Goal: Information Seeking & Learning: Find specific fact

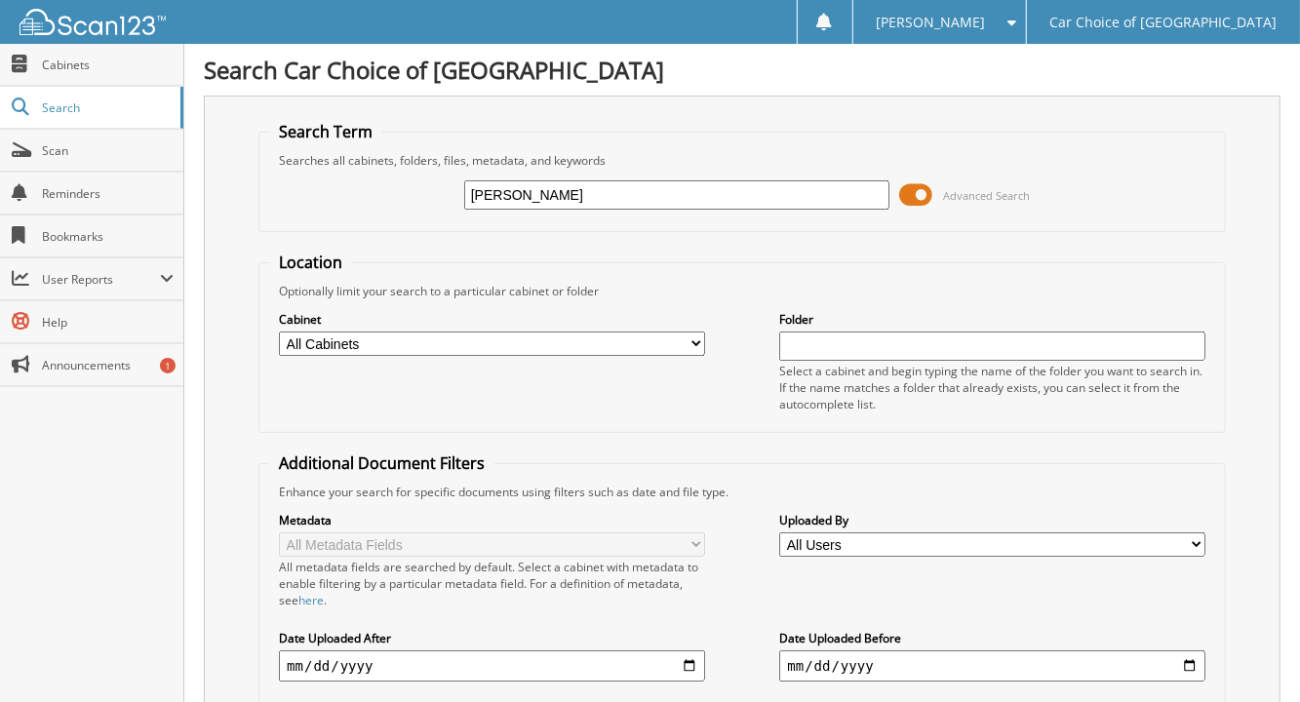
type input "[PERSON_NAME]"
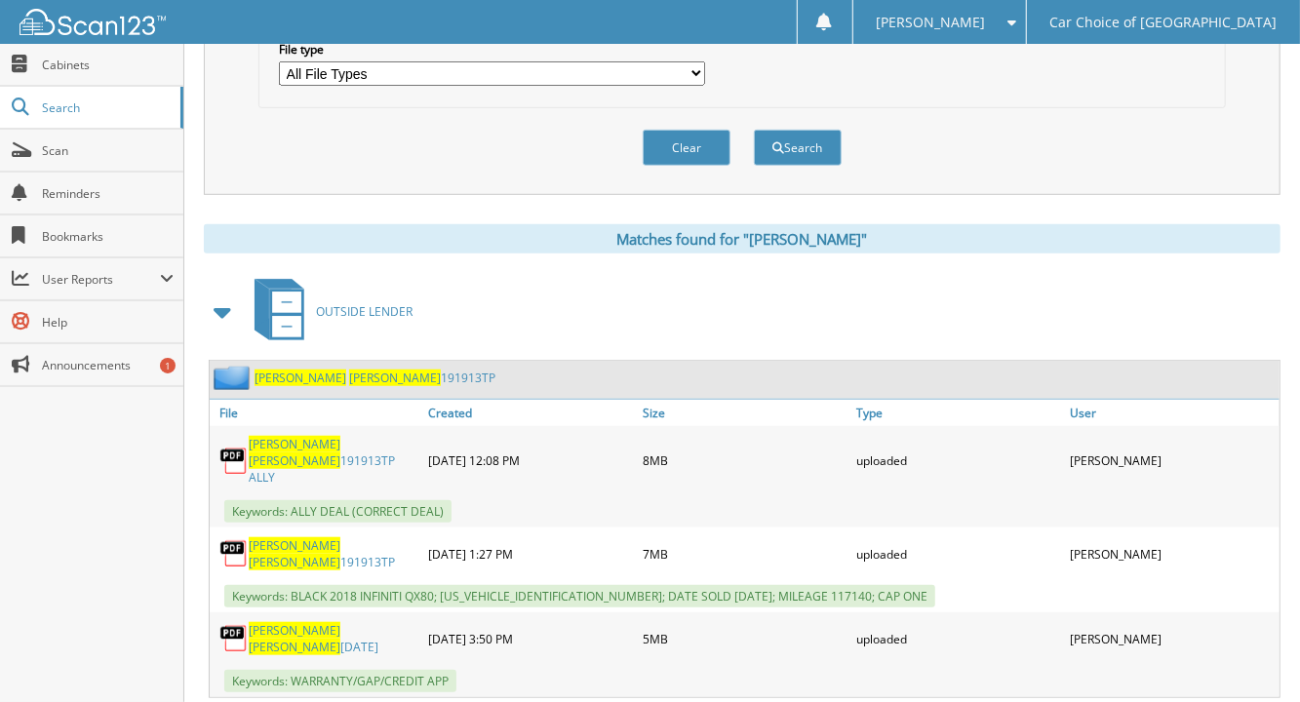
click at [345, 538] on link "[PERSON_NAME] 191913TP" at bounding box center [334, 554] width 170 height 33
